Goal: Task Accomplishment & Management: Complete application form

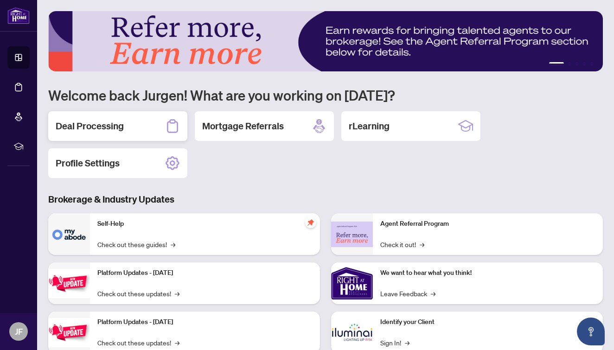
click at [88, 127] on h2 "Deal Processing" at bounding box center [90, 126] width 68 height 13
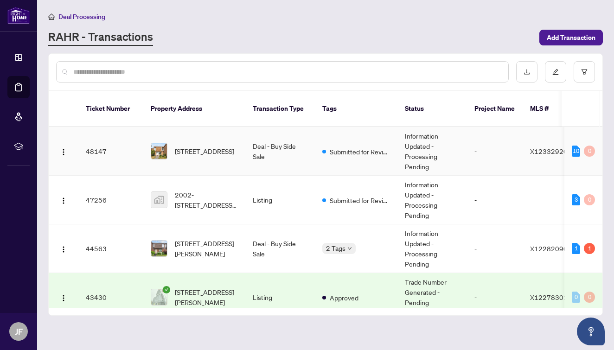
click at [98, 147] on td "48147" at bounding box center [110, 151] width 65 height 49
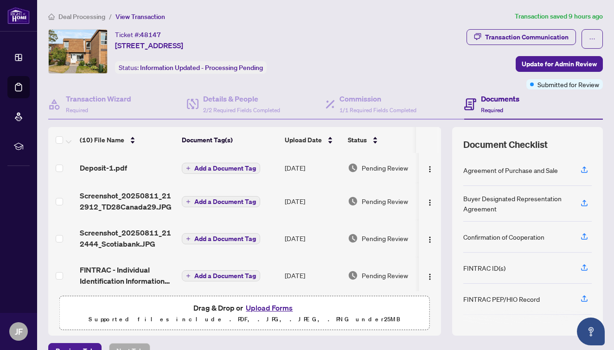
click at [276, 309] on button "Upload Forms" at bounding box center [269, 308] width 52 height 12
click at [267, 305] on button "Upload Forms" at bounding box center [269, 308] width 52 height 12
click at [121, 172] on span "Deposit-1.pdf" at bounding box center [103, 167] width 47 height 11
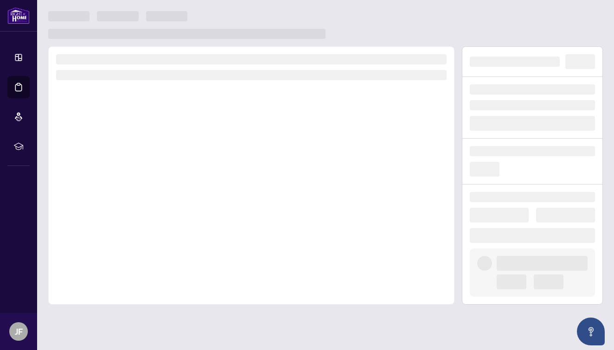
click at [121, 172] on div at bounding box center [251, 175] width 407 height 259
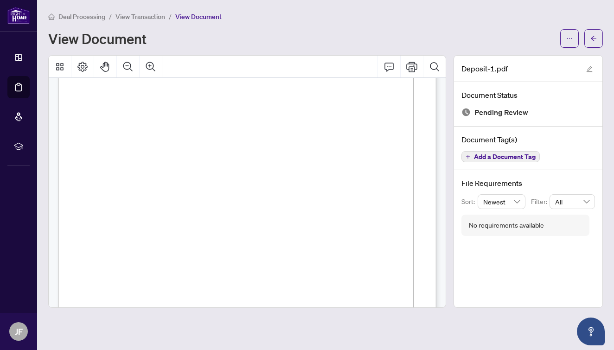
scroll to position [38, 0]
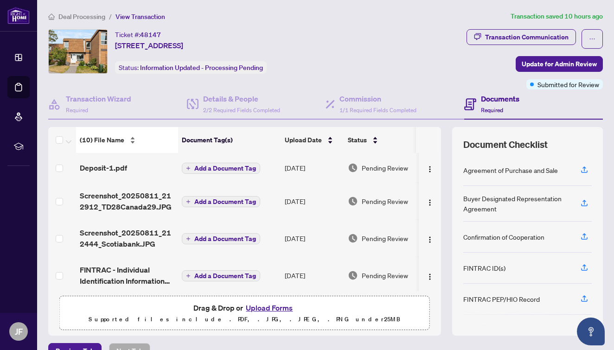
click at [114, 139] on span "(10) File Name" at bounding box center [102, 140] width 45 height 10
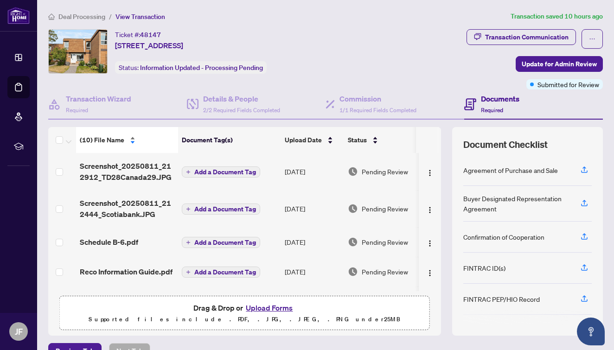
click at [114, 139] on span "(10) File Name" at bounding box center [102, 140] width 45 height 10
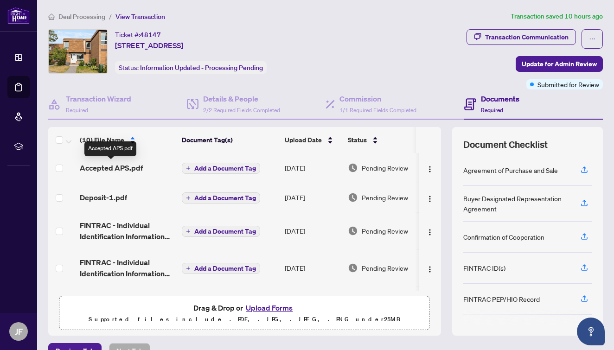
click at [117, 168] on span "Accepted APS.pdf" at bounding box center [111, 167] width 63 height 11
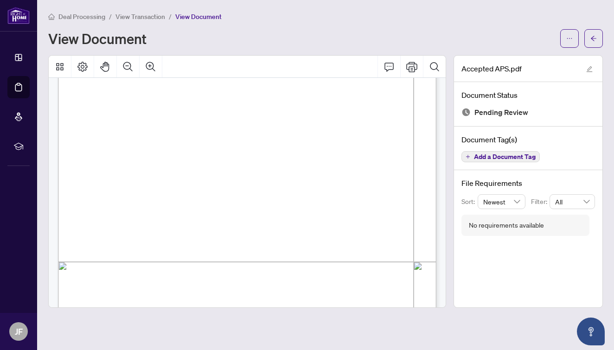
scroll to position [170, 0]
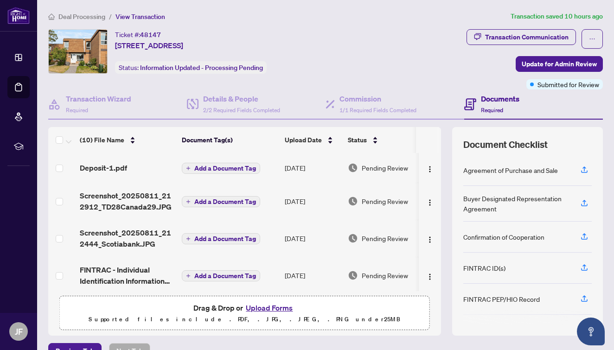
click at [284, 309] on button "Upload Forms" at bounding box center [269, 308] width 52 height 12
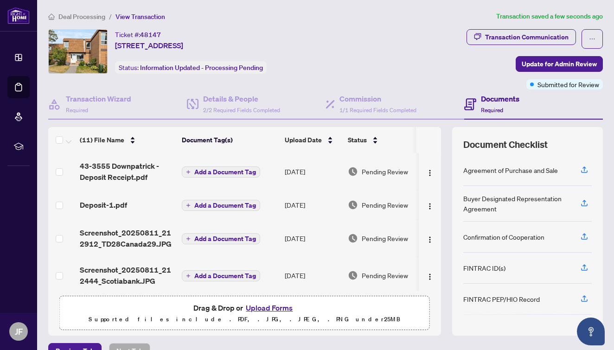
click at [270, 307] on button "Upload Forms" at bounding box center [269, 308] width 52 height 12
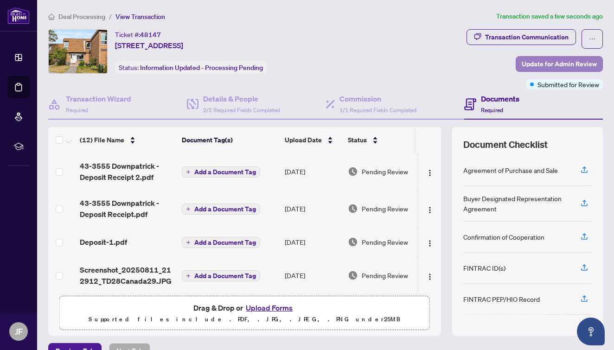
click at [592, 61] on span "Update for Admin Review" at bounding box center [559, 64] width 75 height 15
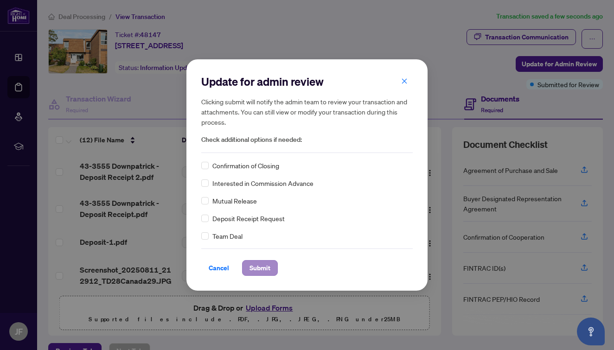
click at [258, 268] on span "Submit" at bounding box center [260, 268] width 21 height 15
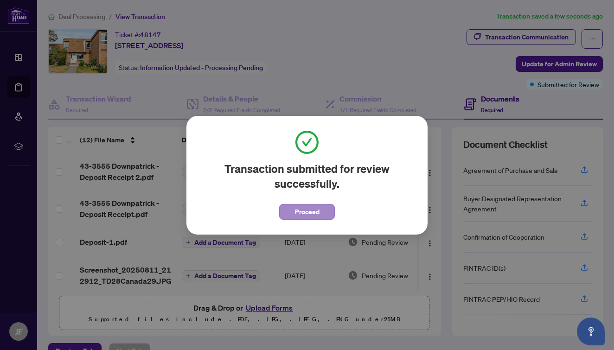
click at [304, 213] on span "Proceed" at bounding box center [307, 212] width 25 height 15
